Goal: Information Seeking & Learning: Learn about a topic

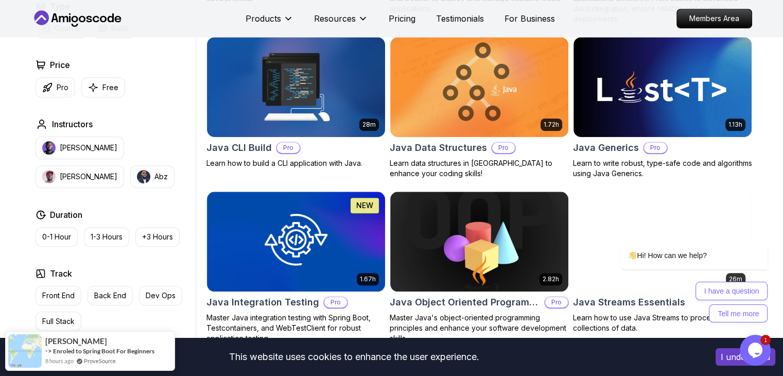
scroll to position [773, 0]
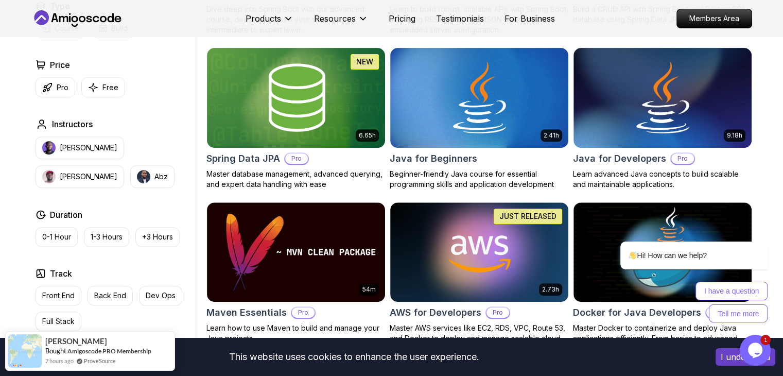
scroll to position [412, 0]
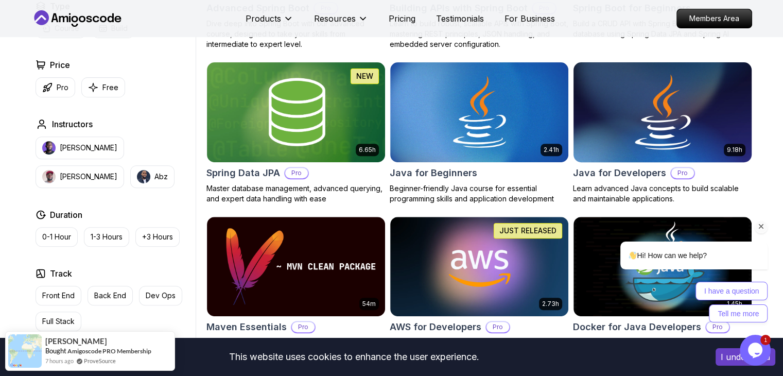
drag, startPoint x: 29, startPoint y: 22, endPoint x: 611, endPoint y: 117, distance: 589.8
click at [611, 117] on img at bounding box center [662, 112] width 187 height 105
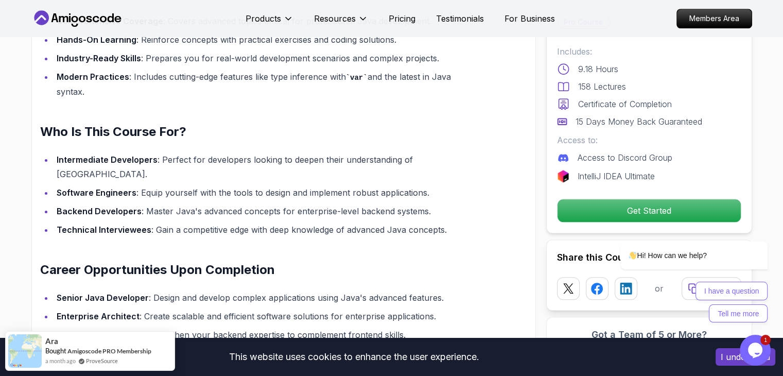
scroll to position [876, 0]
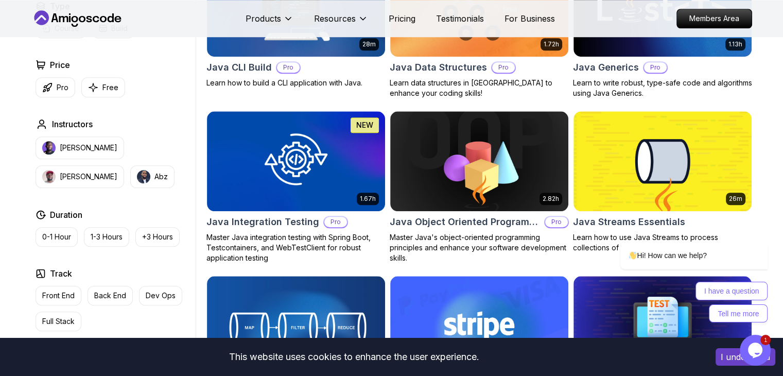
scroll to position [412, 0]
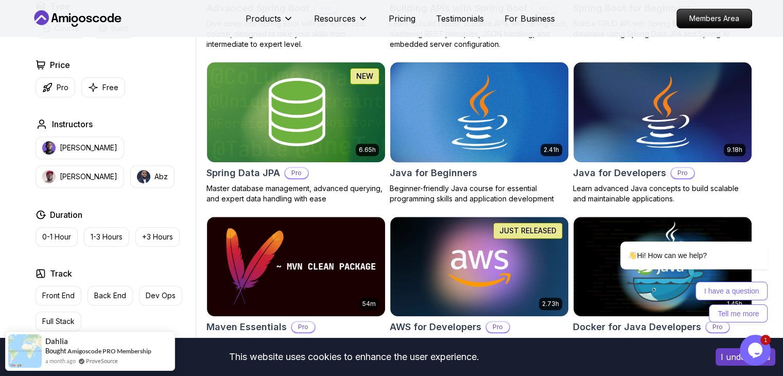
click at [492, 141] on img at bounding box center [479, 112] width 187 height 105
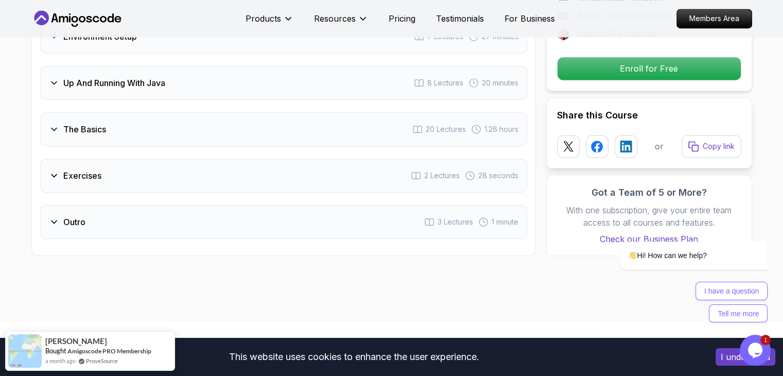
click at [121, 112] on div "The Basics 20 Lectures 1.26 hours" at bounding box center [283, 129] width 487 height 34
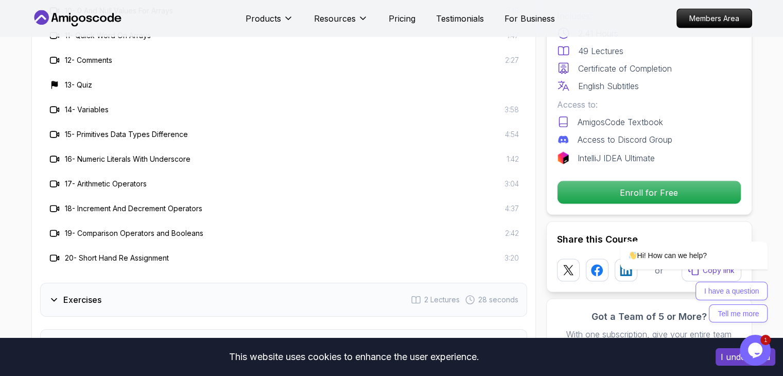
scroll to position [1986, 0]
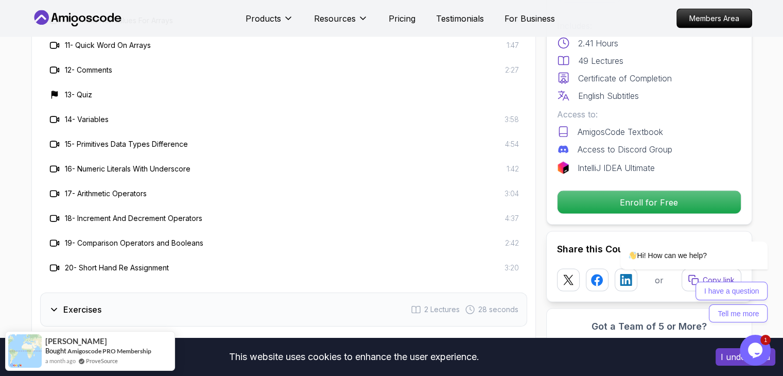
click at [228, 293] on div "Exercises 2 Lectures 28 seconds" at bounding box center [283, 310] width 487 height 34
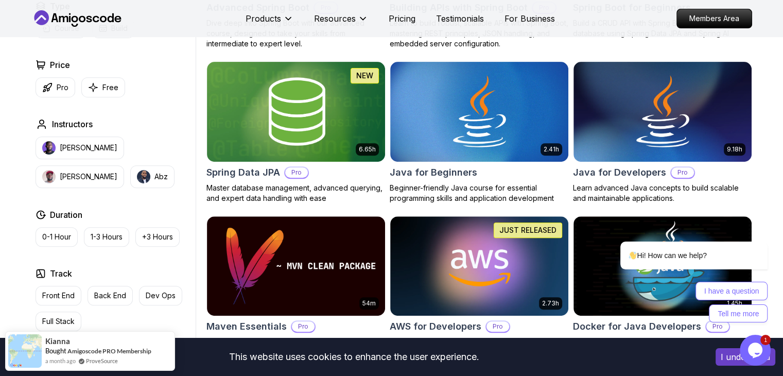
scroll to position [412, 0]
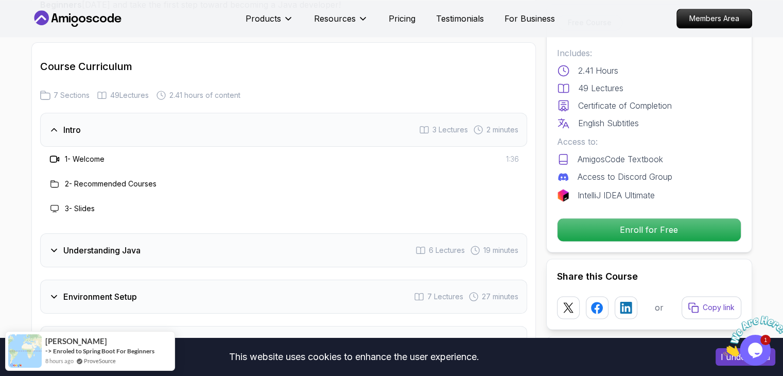
scroll to position [1442, 0]
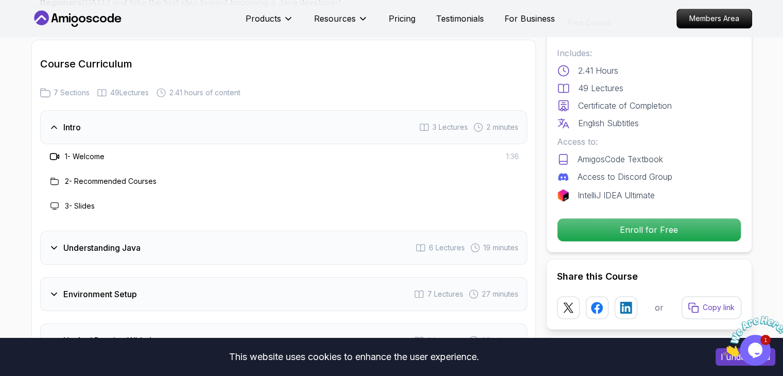
click at [220, 231] on div "Understanding Java 6 Lectures 19 minutes" at bounding box center [283, 248] width 487 height 34
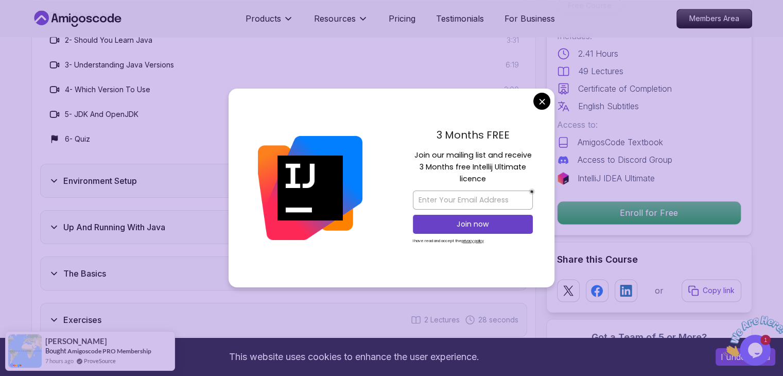
scroll to position [1648, 0]
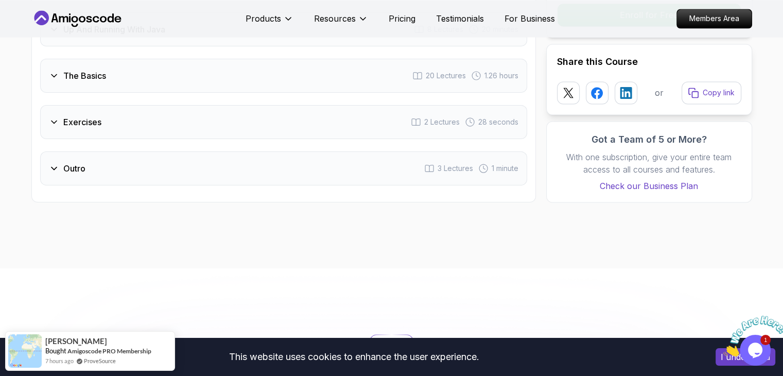
scroll to position [1700, 0]
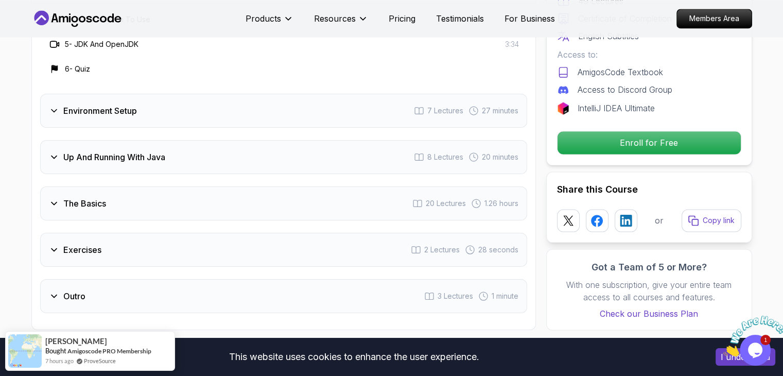
click at [131, 186] on div "The Basics 20 Lectures 1.26 hours" at bounding box center [283, 203] width 487 height 34
